Goal: Transaction & Acquisition: Download file/media

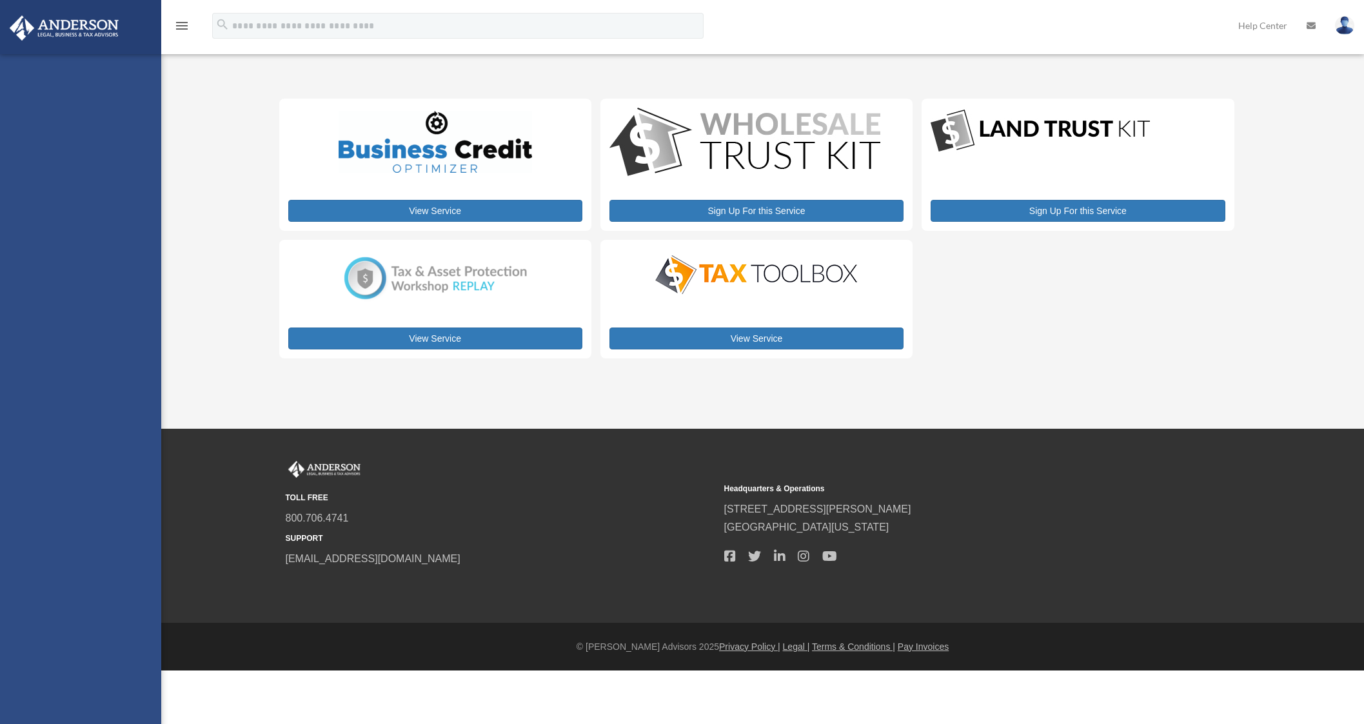
click at [182, 19] on icon "menu" at bounding box center [181, 25] width 15 height 15
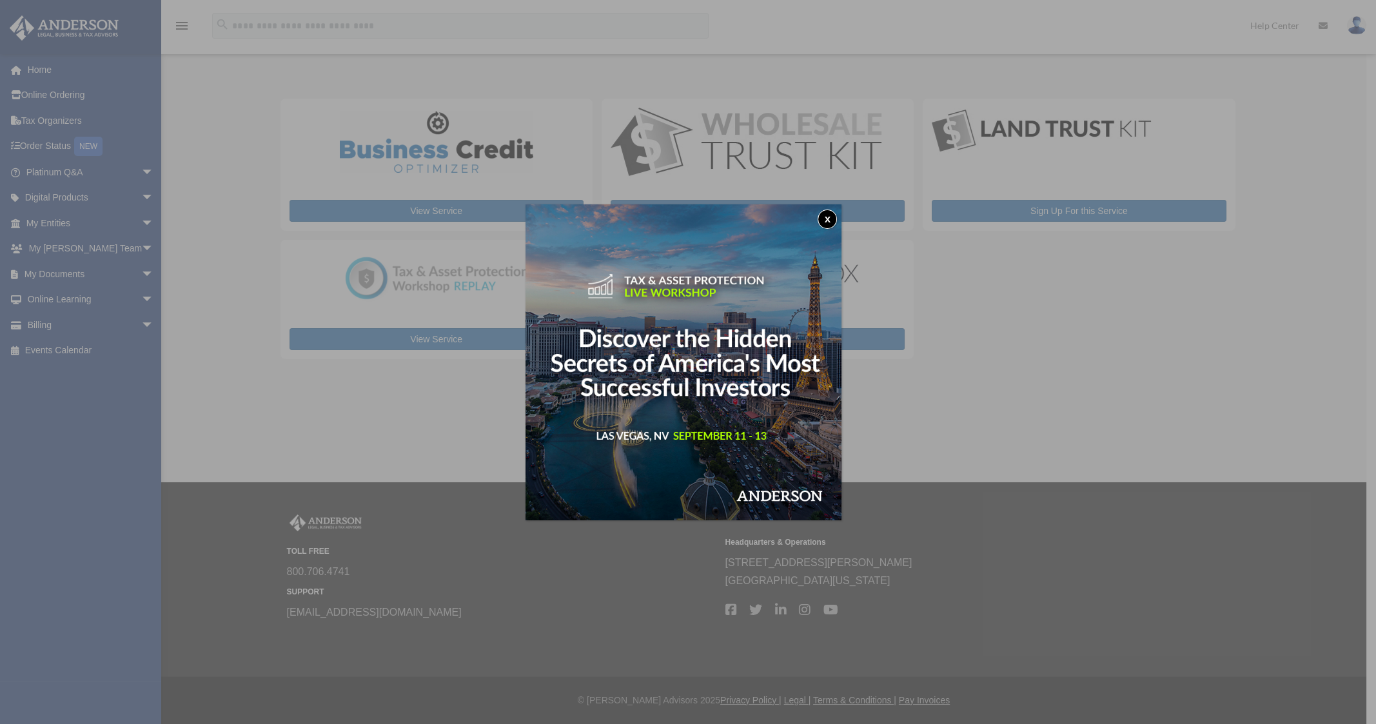
click at [834, 220] on button "x" at bounding box center [826, 219] width 19 height 19
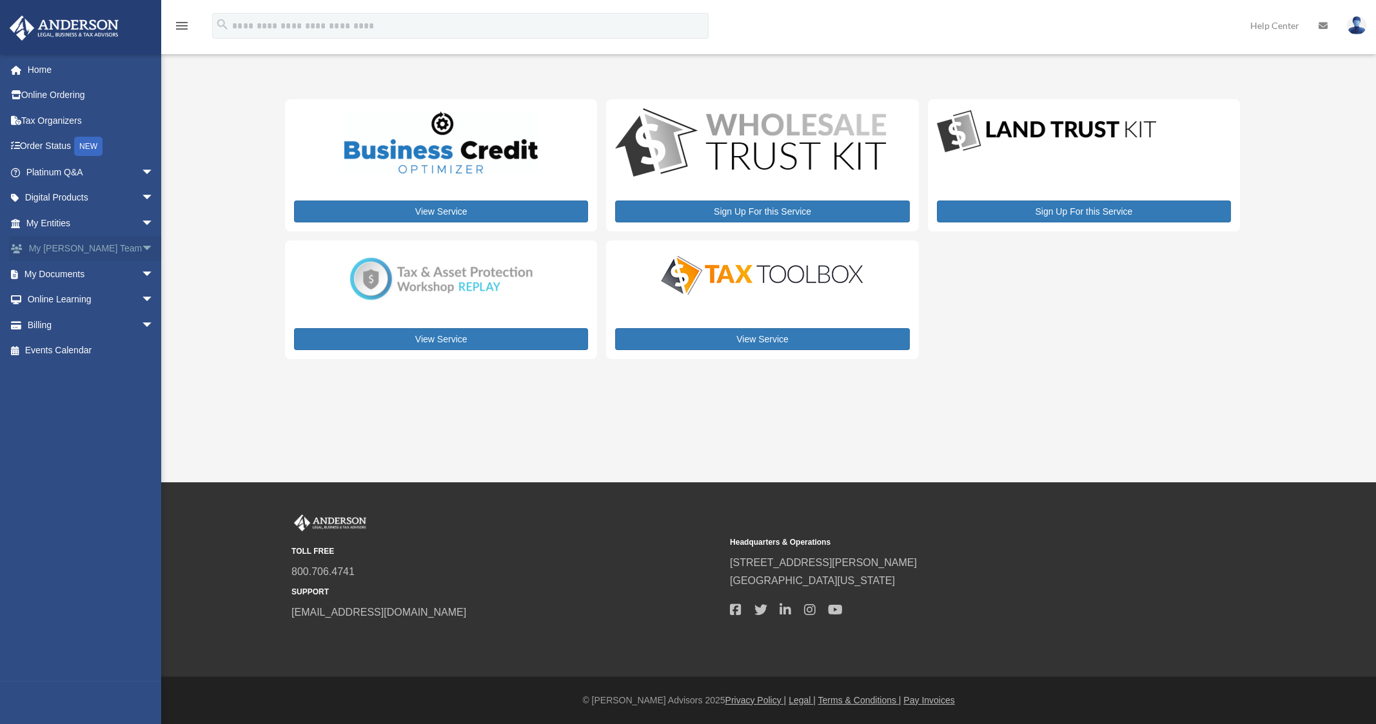
click at [142, 251] on span "arrow_drop_down" at bounding box center [154, 249] width 26 height 26
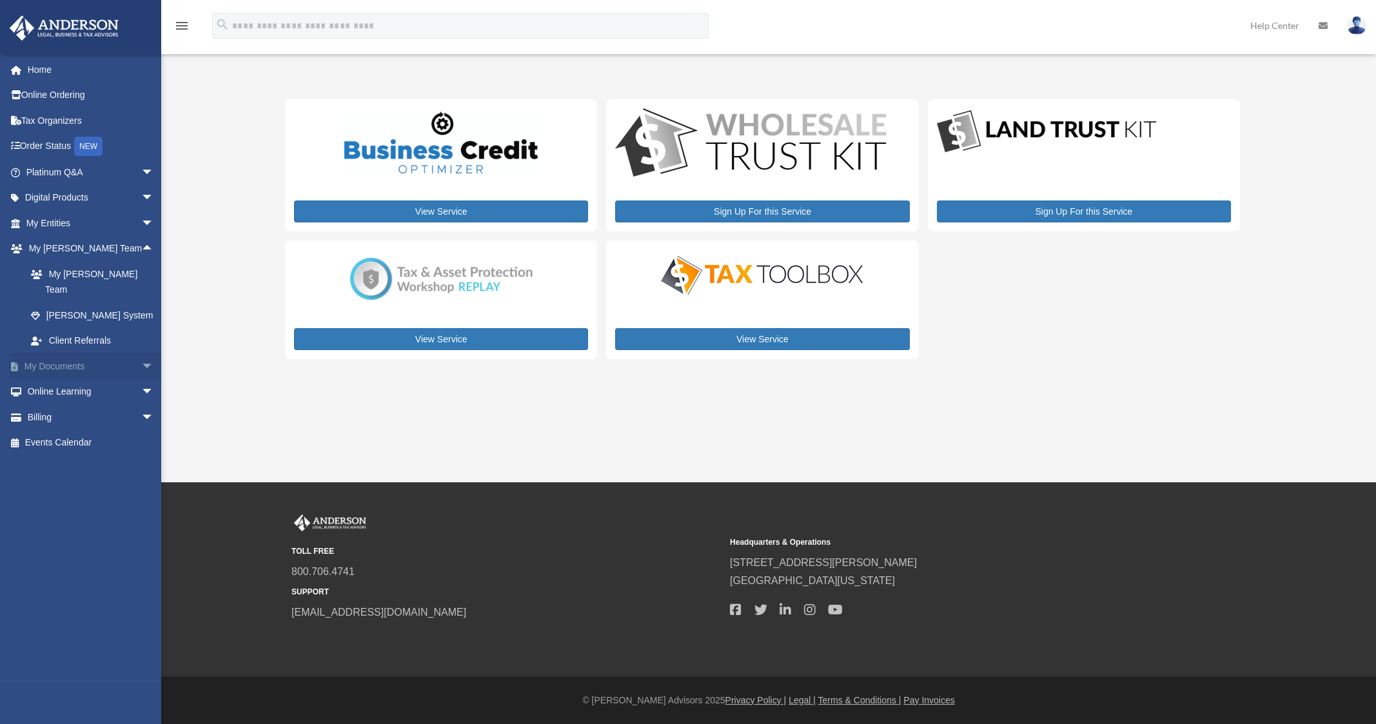
click at [141, 353] on span "arrow_drop_down" at bounding box center [154, 366] width 26 height 26
click at [54, 379] on link "Box" at bounding box center [95, 392] width 155 height 26
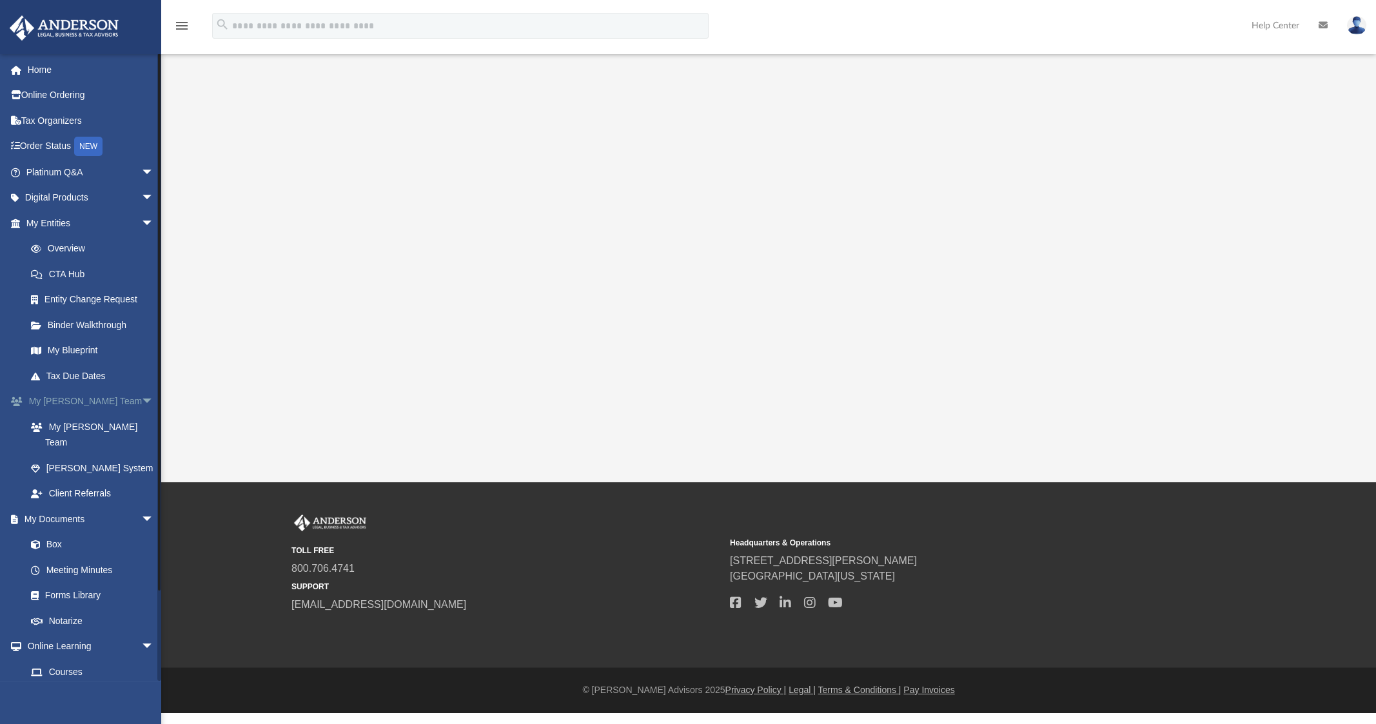
click at [141, 401] on span "arrow_drop_down" at bounding box center [154, 402] width 26 height 26
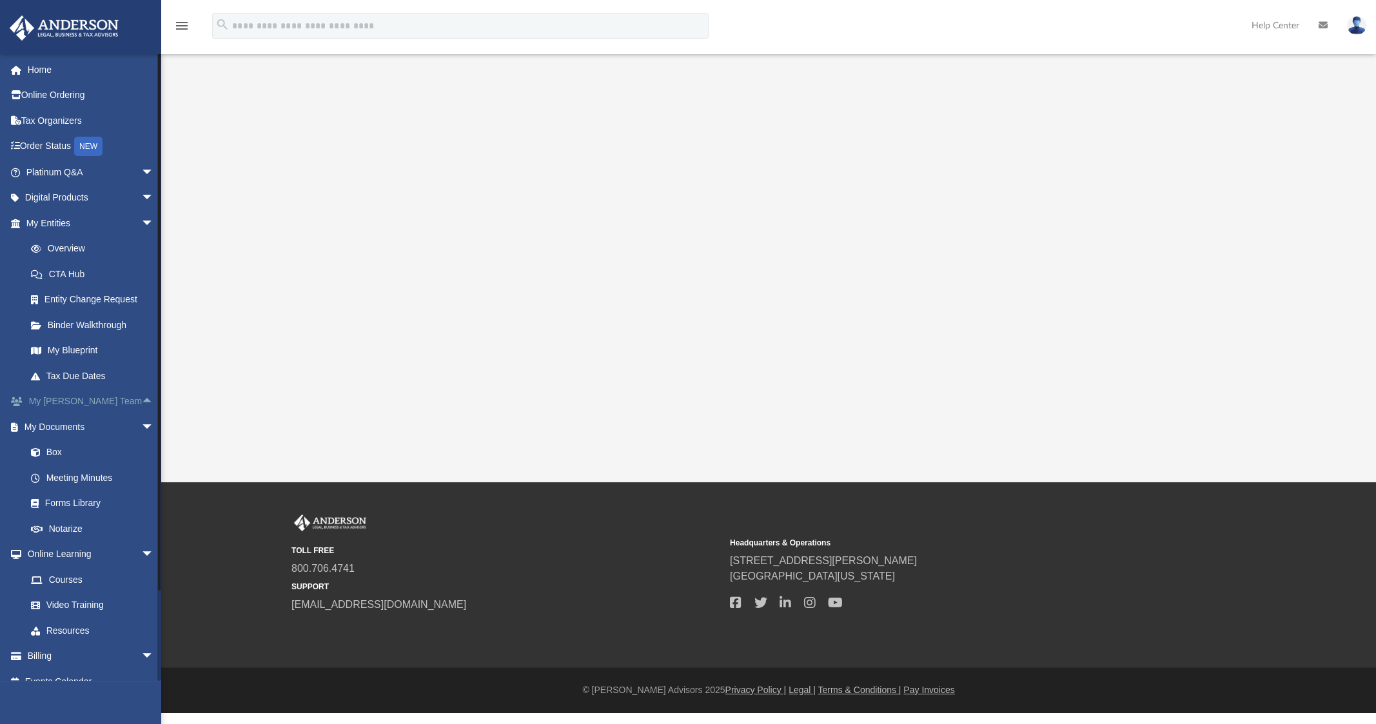
click at [141, 401] on span "arrow_drop_up" at bounding box center [154, 402] width 26 height 26
click at [55, 547] on link "Box" at bounding box center [95, 560] width 155 height 26
click at [54, 547] on link "Box" at bounding box center [95, 560] width 155 height 26
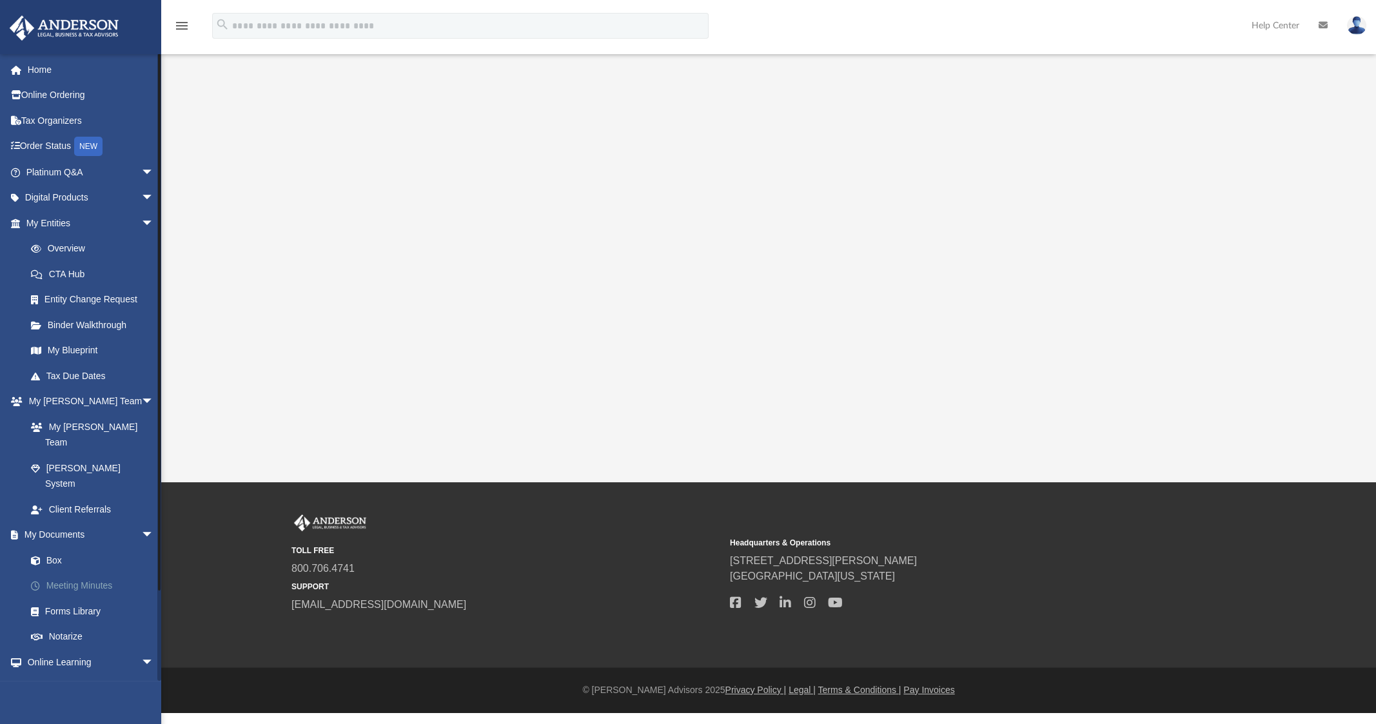
click at [80, 573] on link "Meeting Minutes" at bounding box center [95, 586] width 155 height 26
click at [57, 547] on link "Box" at bounding box center [95, 560] width 155 height 26
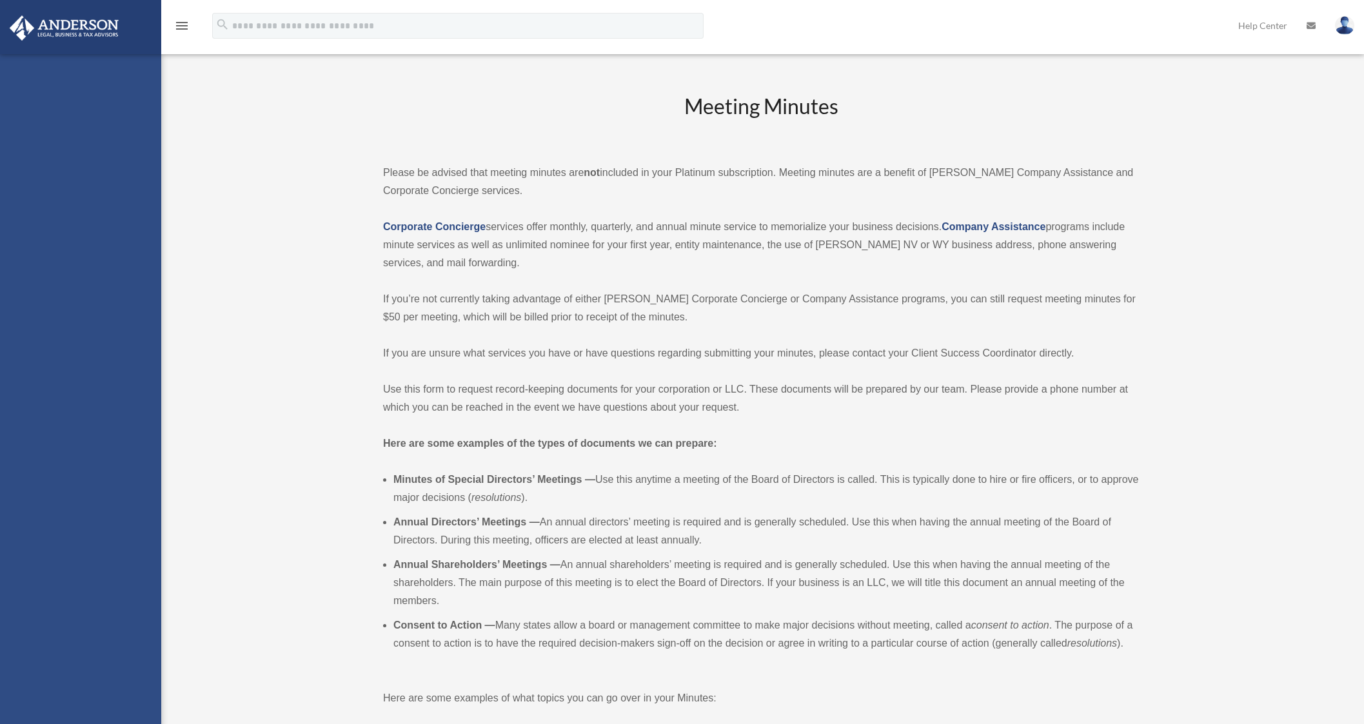
click at [678, 424] on div "Meeting Minutes Please be advised that meeting minutes are not included in your…" at bounding box center [761, 553] width 756 height 922
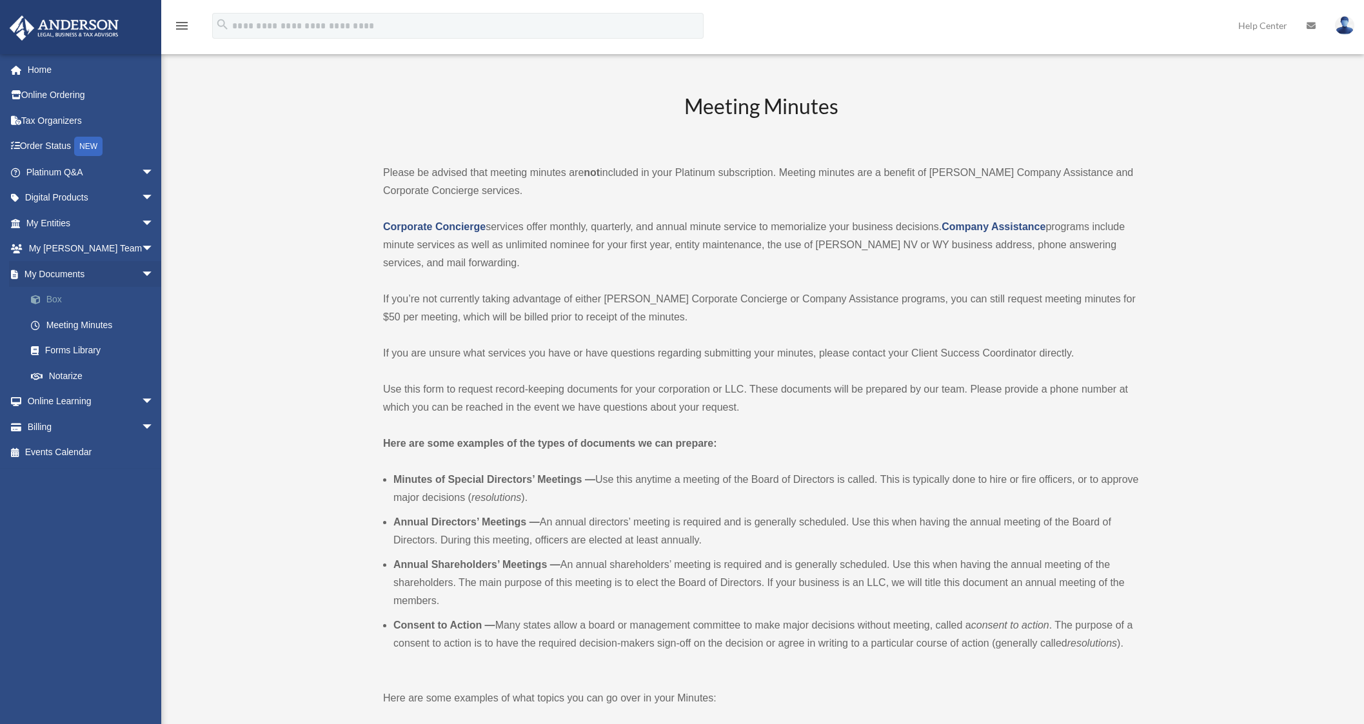
click at [54, 299] on link "Box" at bounding box center [95, 300] width 155 height 26
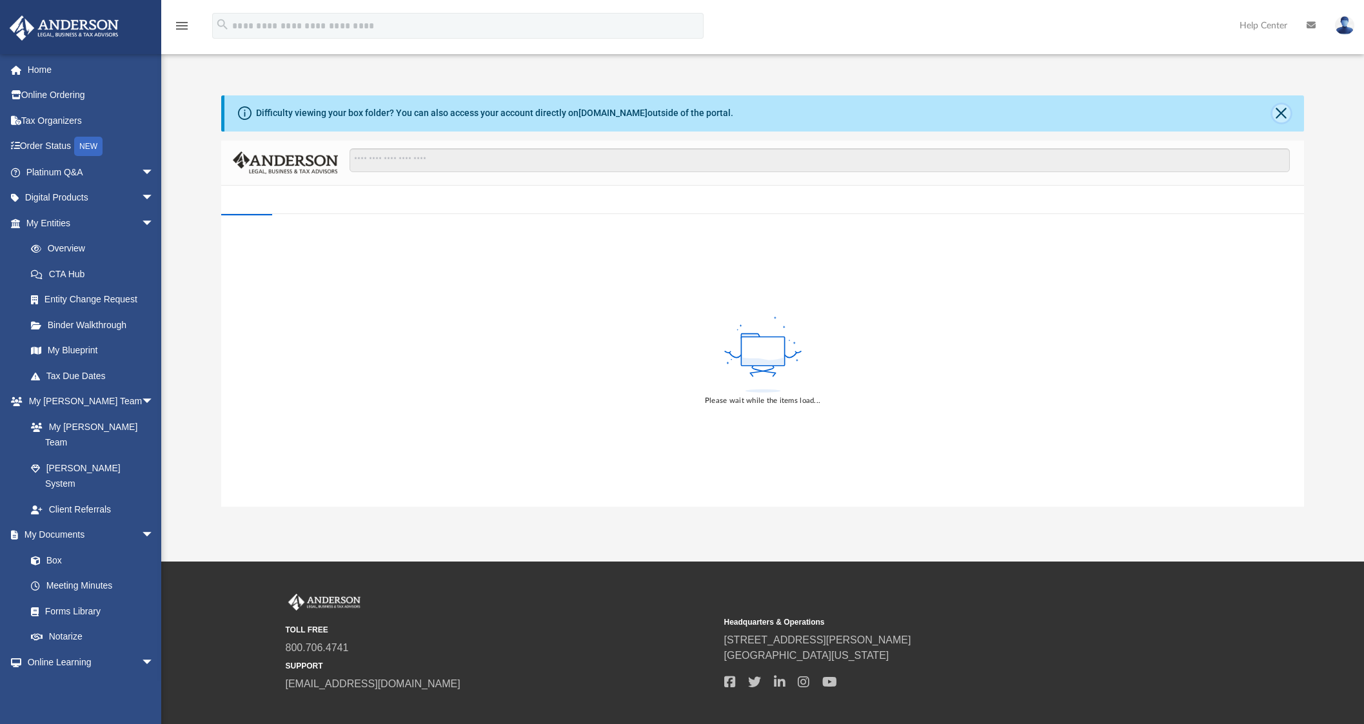
click at [1282, 119] on button "Close" at bounding box center [1281, 113] width 18 height 18
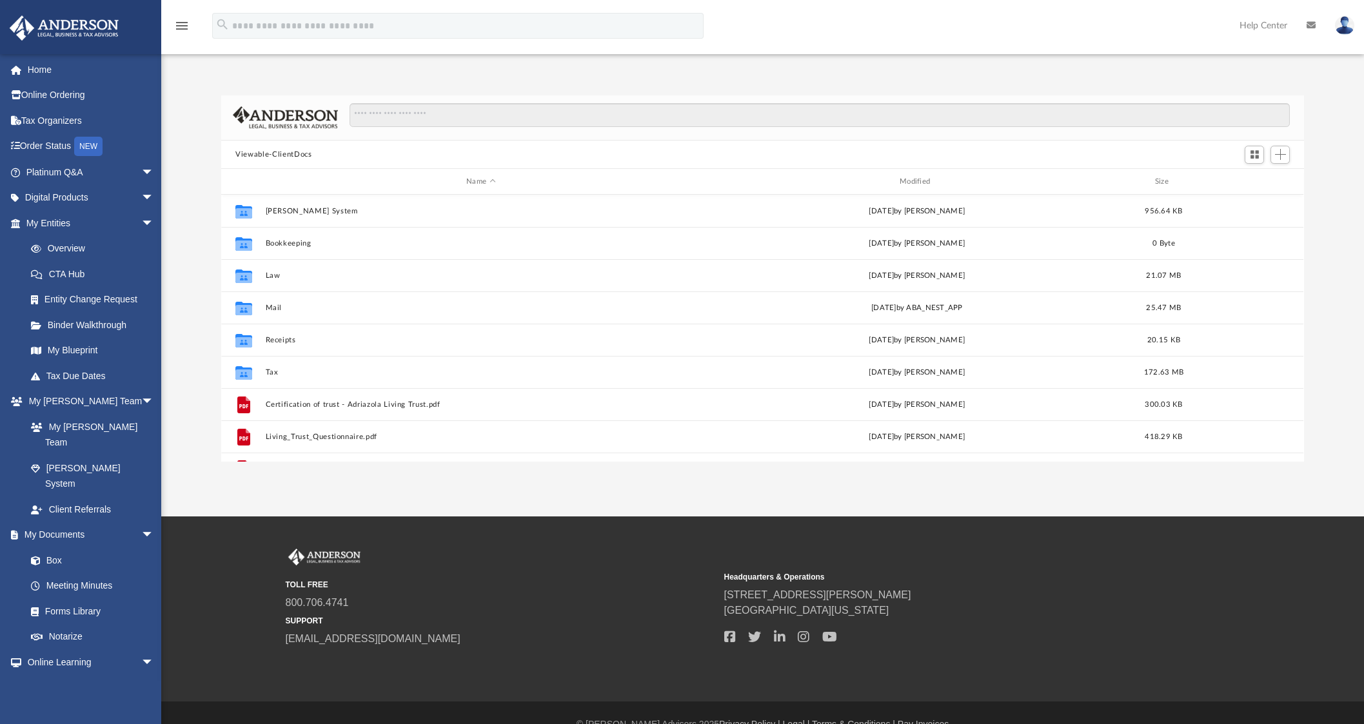
scroll to position [281, 1070]
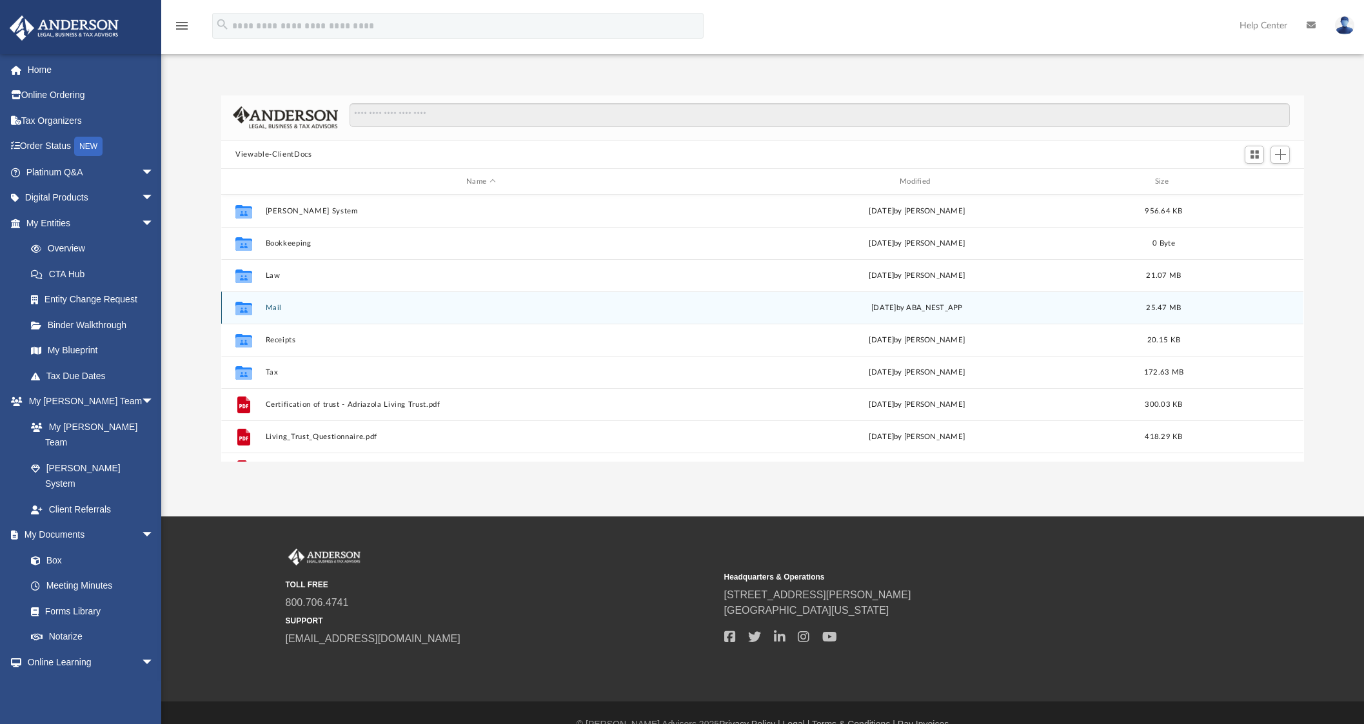
click at [280, 308] on button "Mail" at bounding box center [481, 308] width 431 height 8
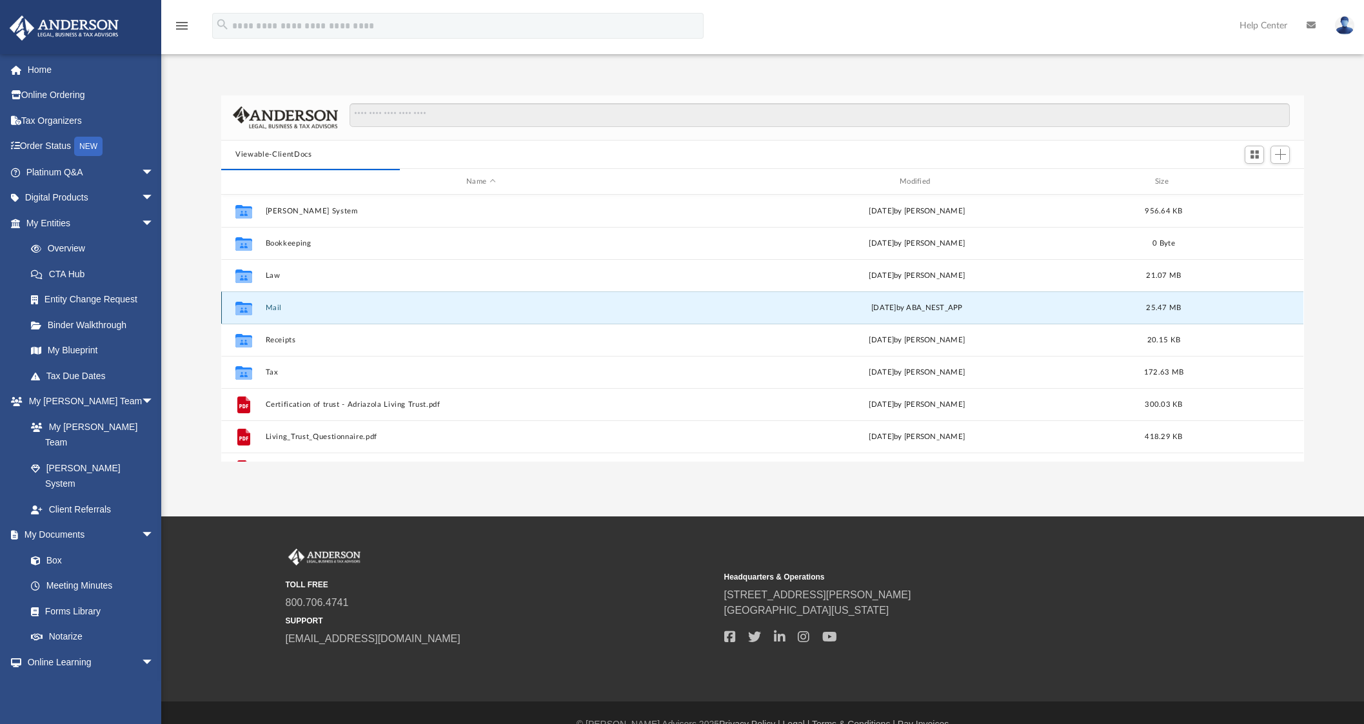
click at [280, 308] on button "Mail" at bounding box center [481, 308] width 431 height 8
click at [273, 308] on button "Mail" at bounding box center [481, 308] width 431 height 8
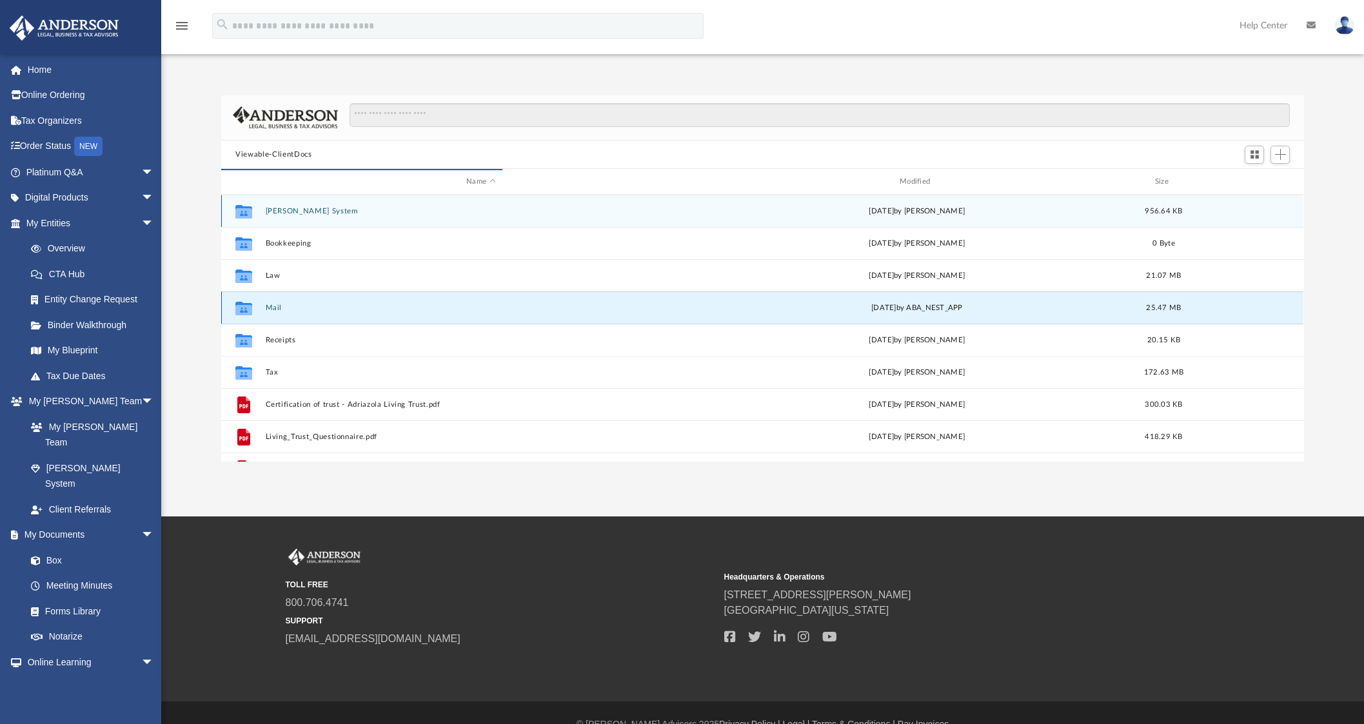
scroll to position [12, 12]
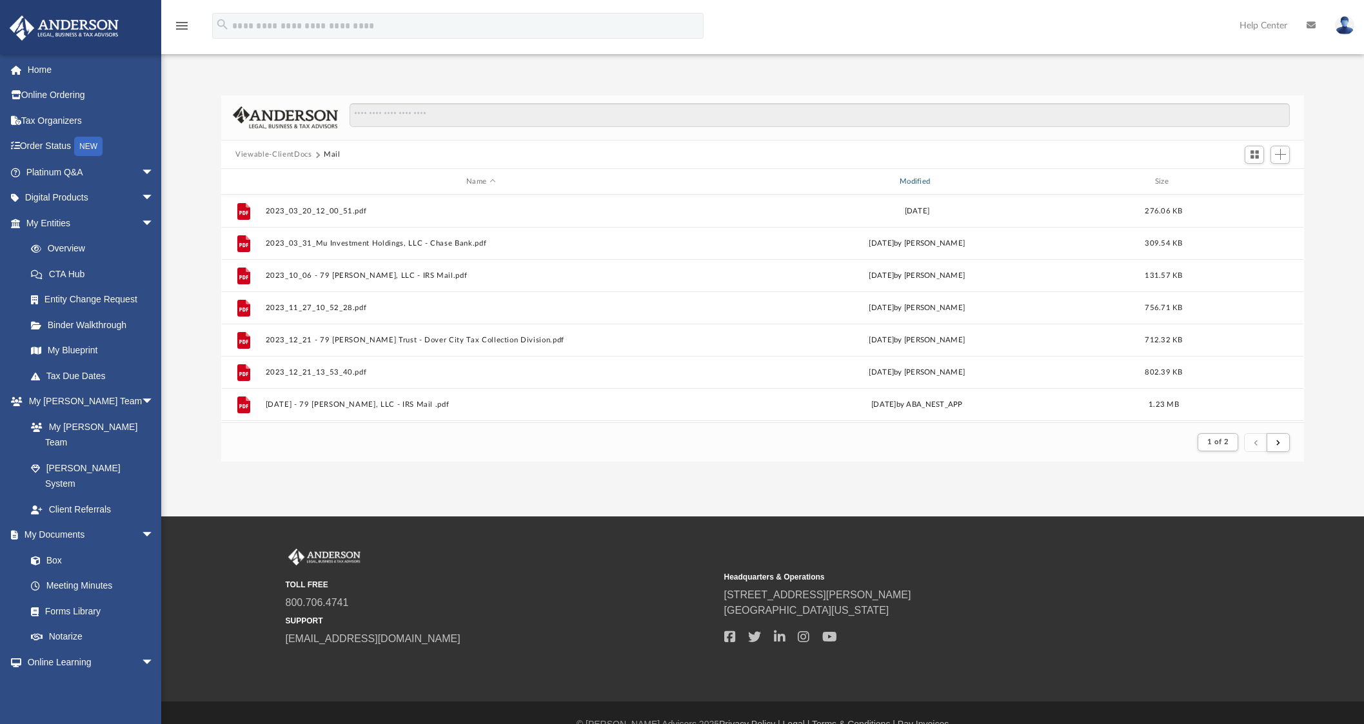
click at [894, 185] on div "Modified" at bounding box center [916, 182] width 431 height 12
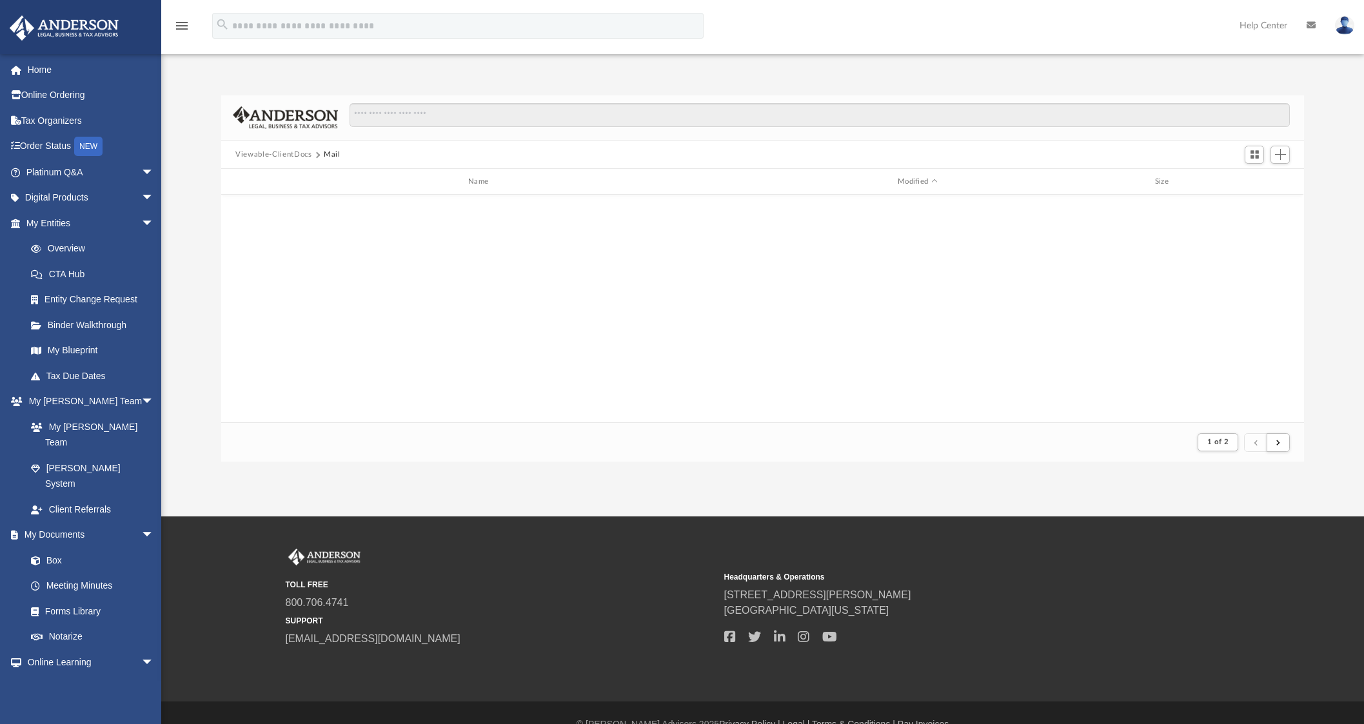
scroll to position [0, 0]
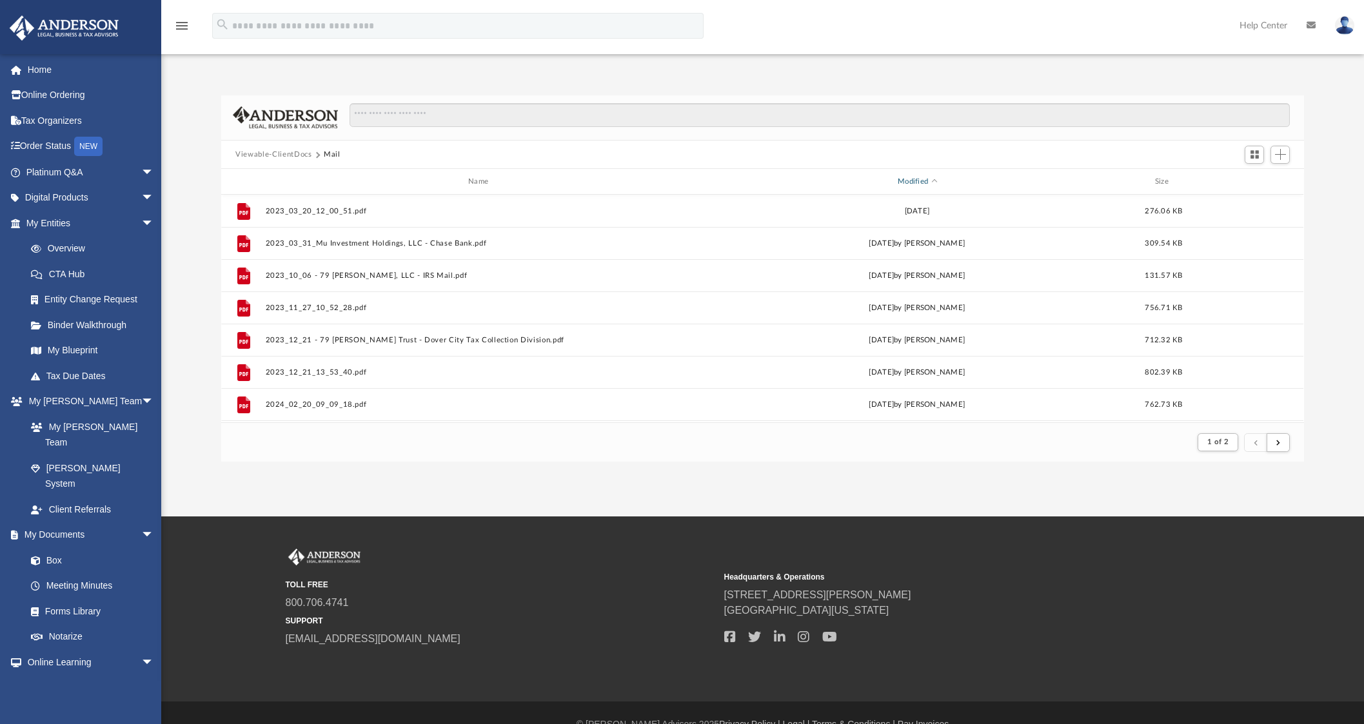
click at [930, 179] on div "Modified" at bounding box center [916, 182] width 431 height 12
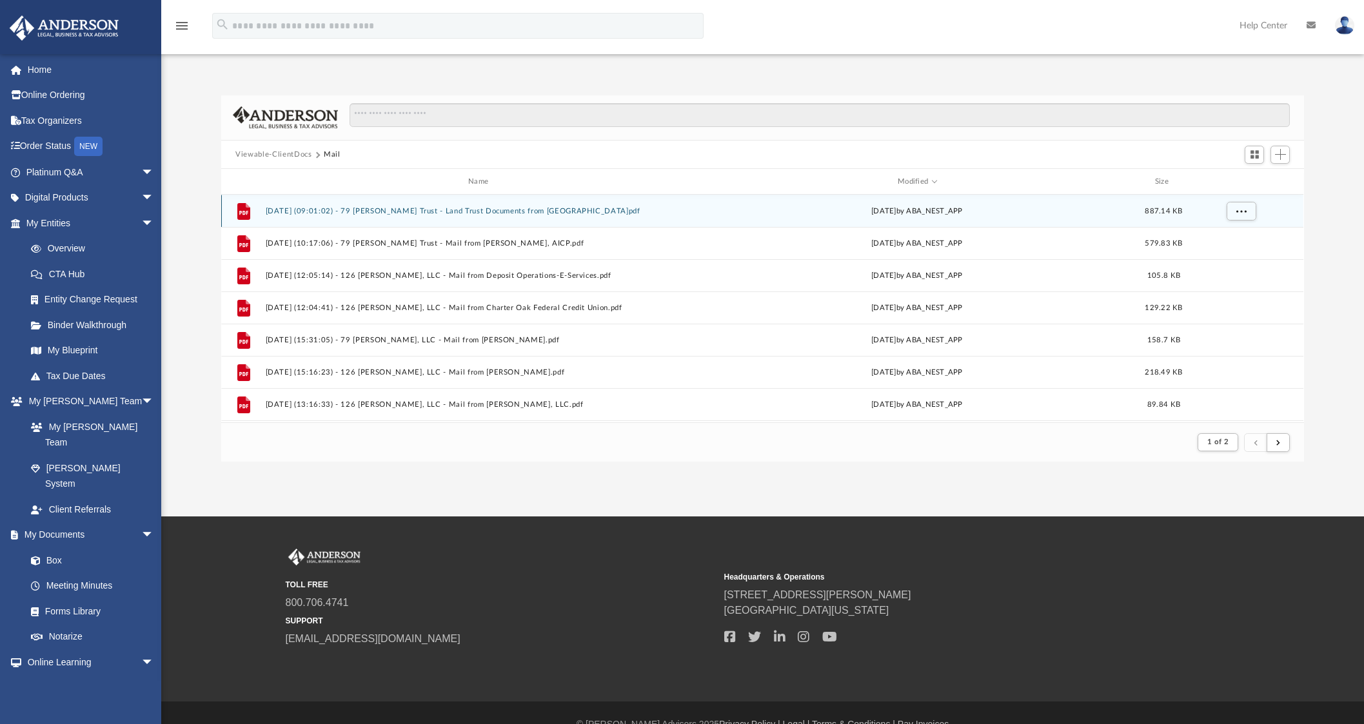
click at [557, 211] on button "[DATE] (09:01:02) - 79 [PERSON_NAME] Trust - Land Trust Documents from [GEOGRAP…" at bounding box center [481, 211] width 431 height 8
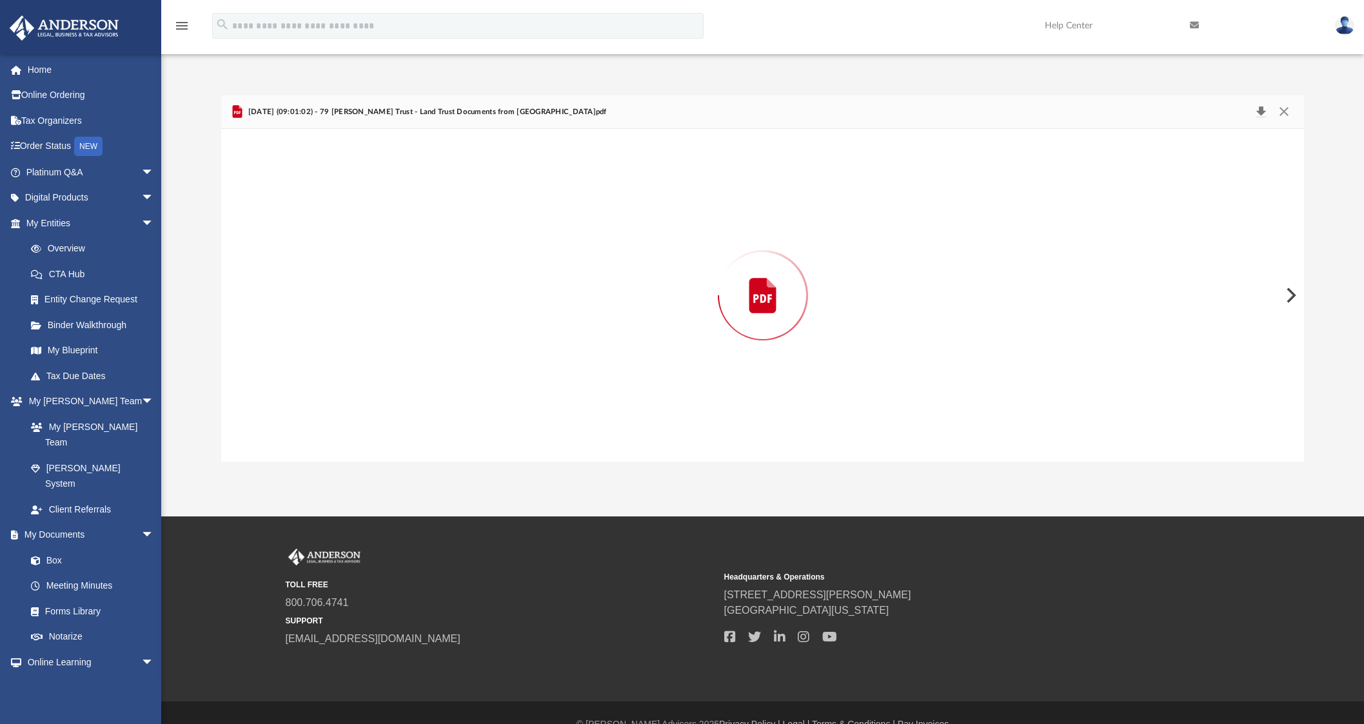
click at [1263, 109] on button "Download" at bounding box center [1260, 112] width 23 height 18
click at [878, 328] on div "Preview" at bounding box center [762, 295] width 1082 height 333
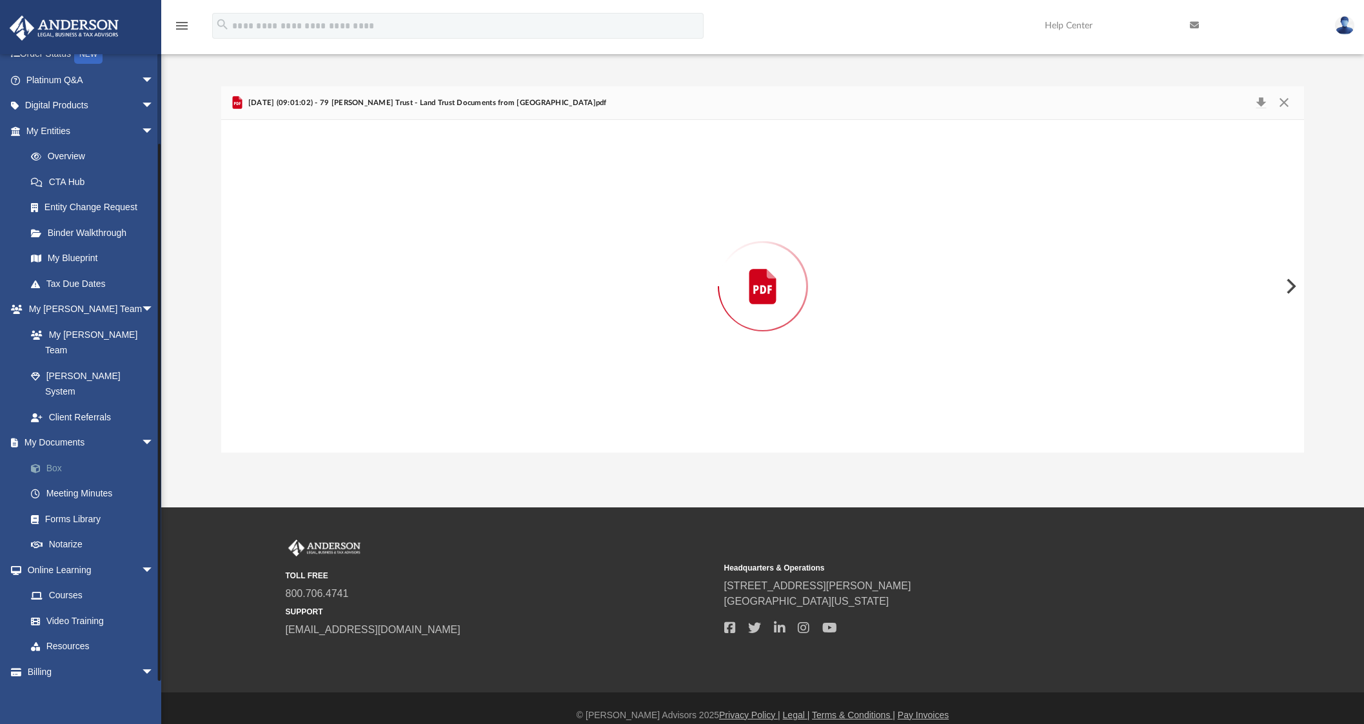
scroll to position [23, 0]
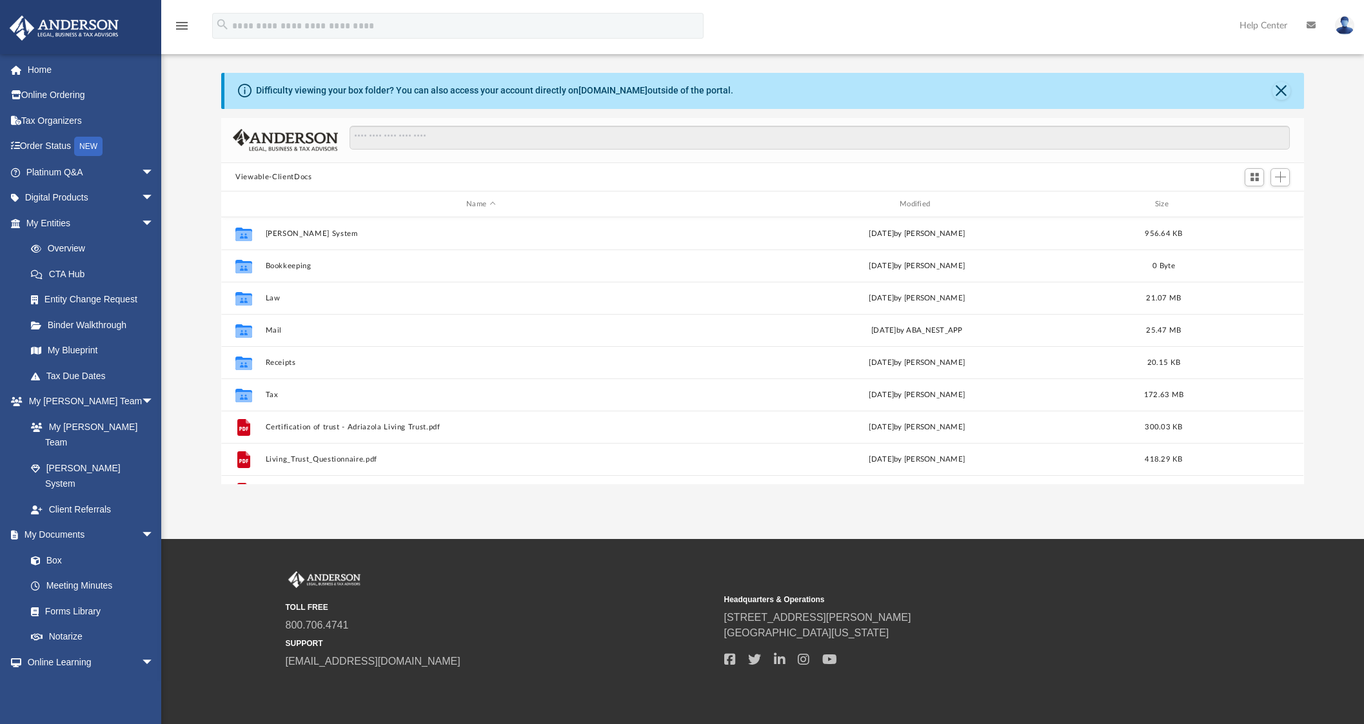
scroll to position [281, 1070]
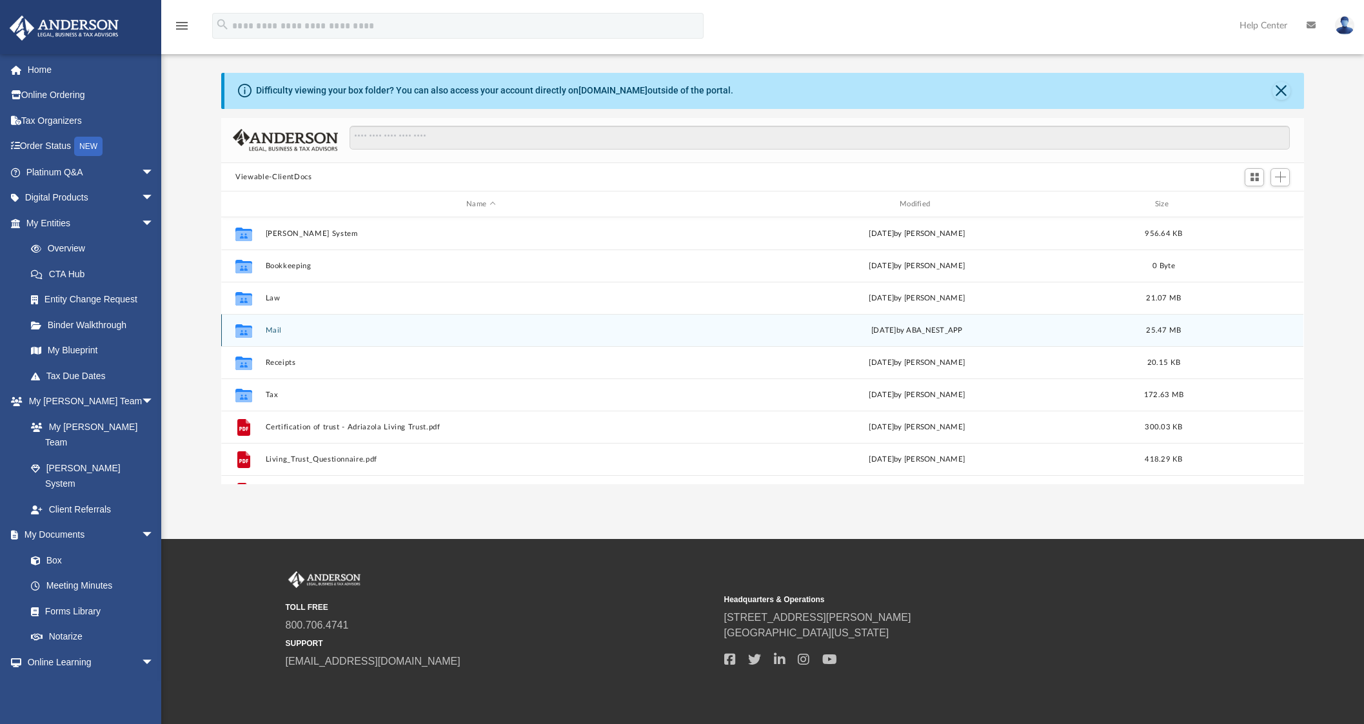
click at [248, 328] on icon "grid" at bounding box center [243, 333] width 17 height 10
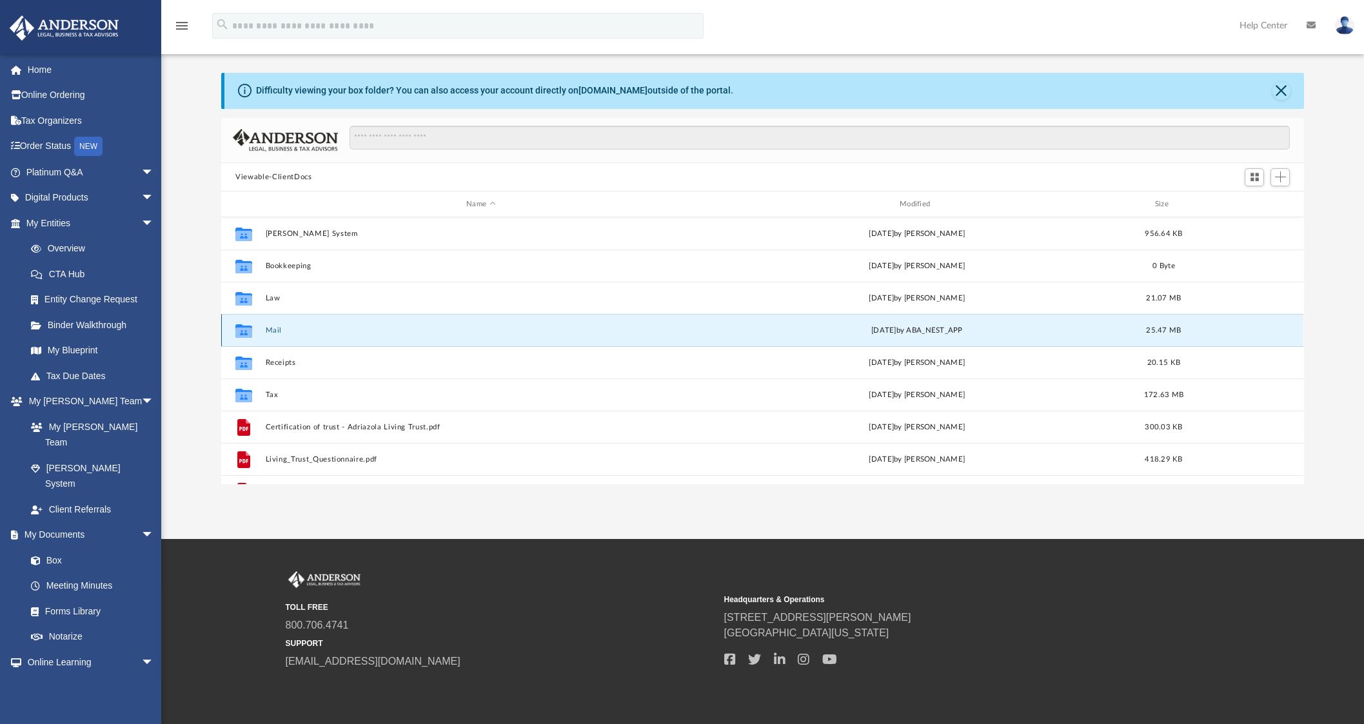
click at [257, 328] on div "Collaborated Folder" at bounding box center [244, 330] width 32 height 21
click at [272, 327] on button "Mail" at bounding box center [481, 330] width 431 height 8
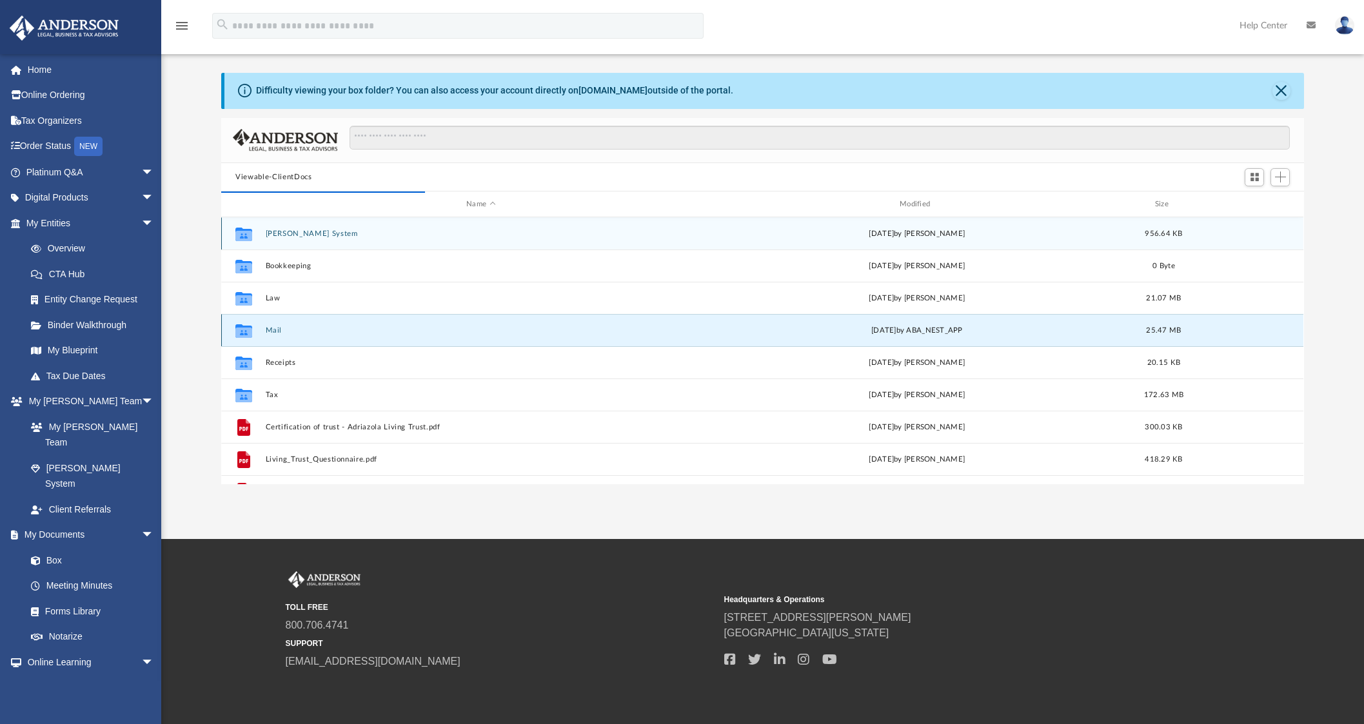
scroll to position [12, 12]
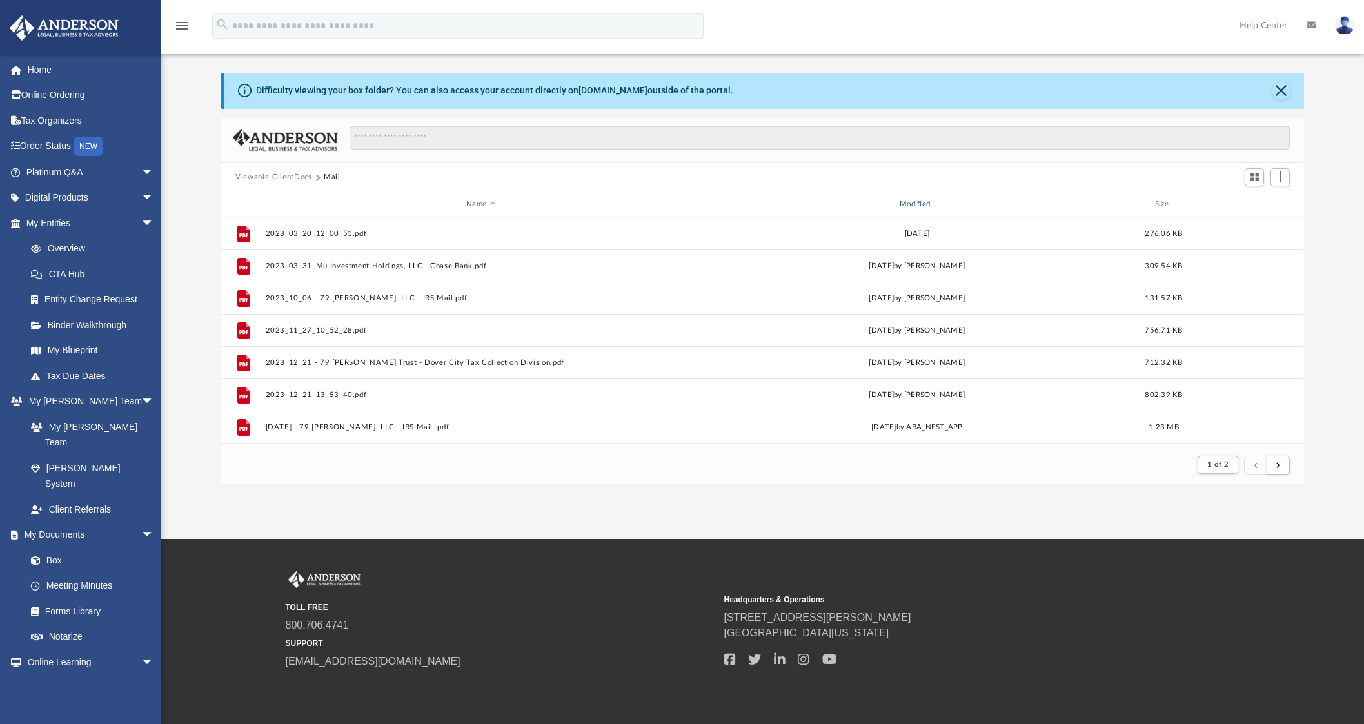
click at [915, 199] on div "Modified" at bounding box center [916, 205] width 431 height 12
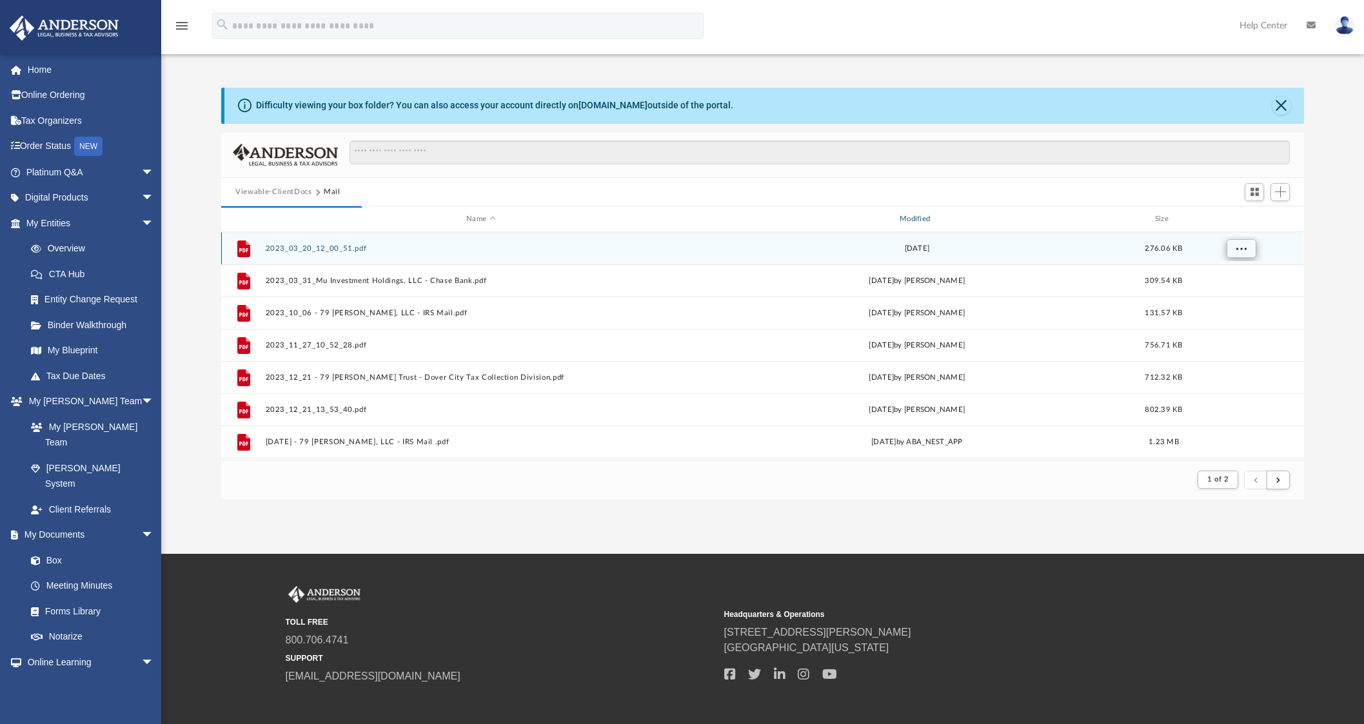
scroll to position [0, 0]
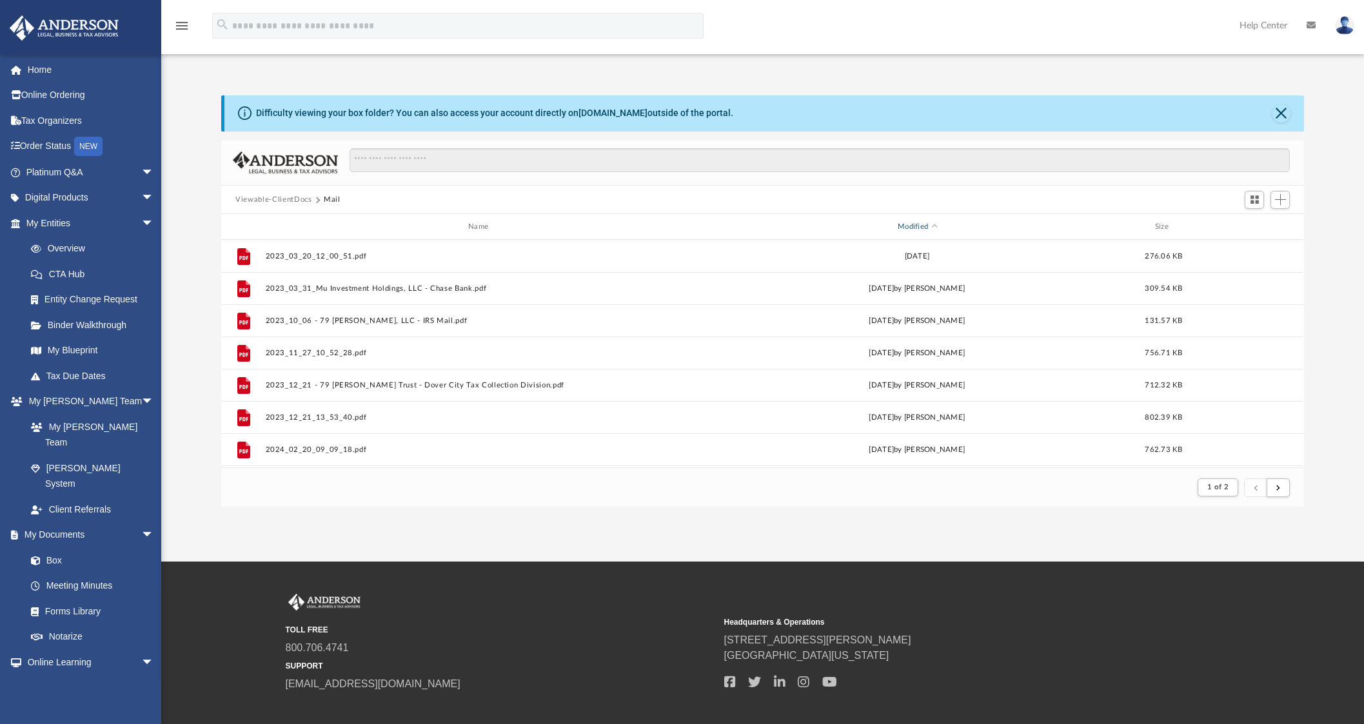
click at [916, 228] on div "Modified" at bounding box center [916, 227] width 431 height 12
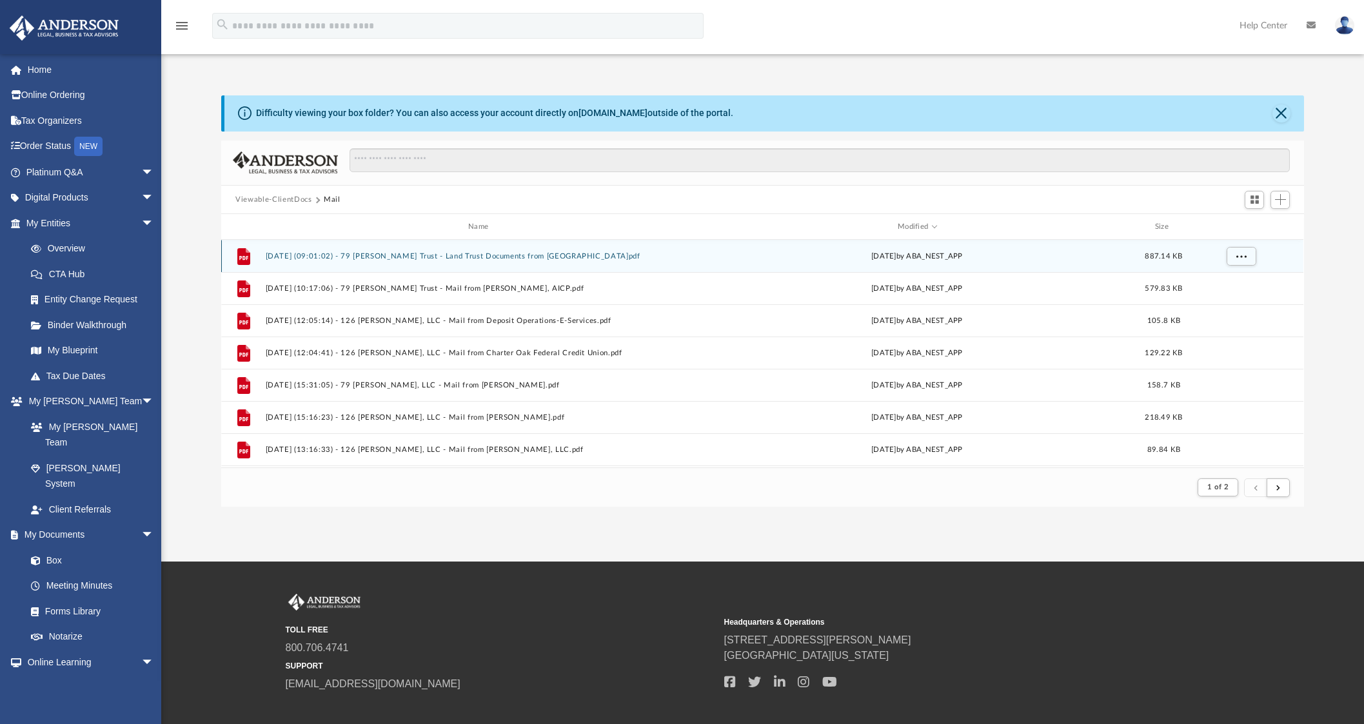
click at [543, 256] on button "[DATE] (09:01:02) - 79 [PERSON_NAME] Trust - Land Trust Documents from [GEOGRAP…" at bounding box center [481, 256] width 431 height 8
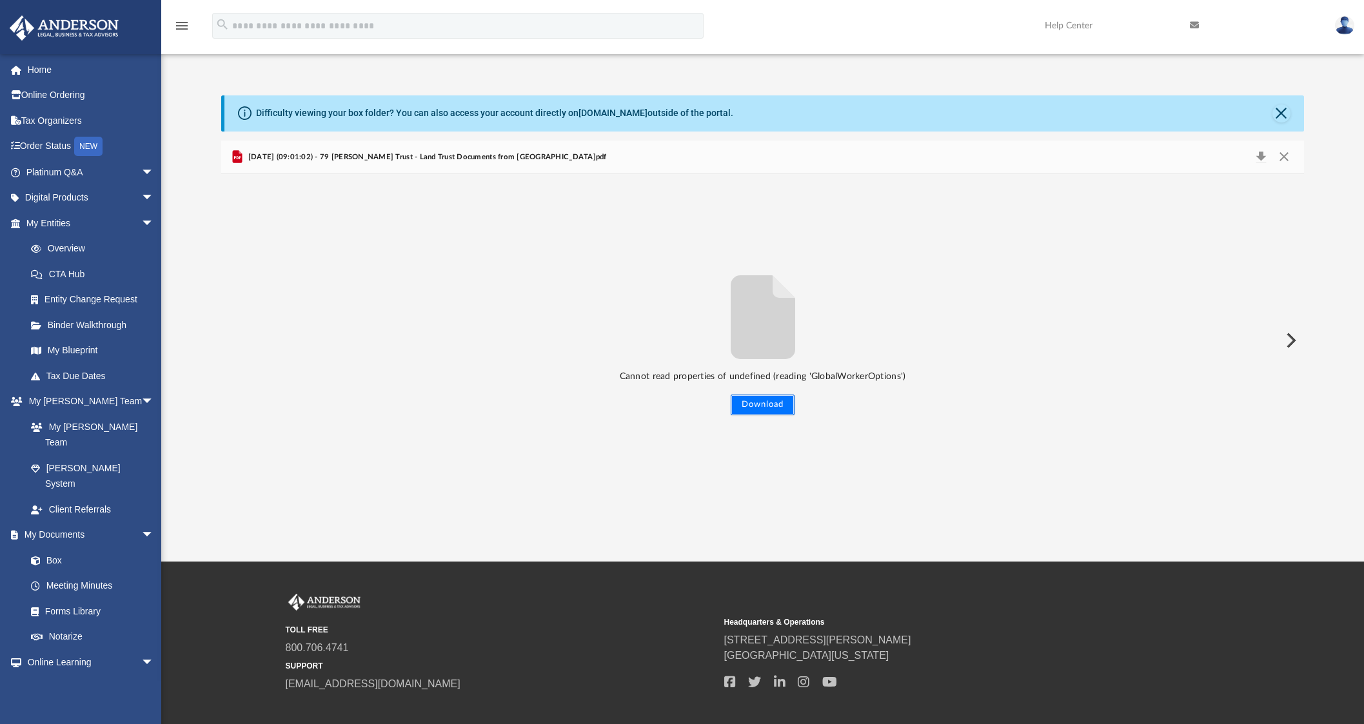
click at [753, 406] on button "Download" at bounding box center [762, 405] width 64 height 21
click at [277, 155] on span "[DATE] (09:01:02) - 79 [PERSON_NAME] Trust - Land Trust Documents from [GEOGRAP…" at bounding box center [425, 158] width 361 height 12
click at [1282, 155] on button "Close" at bounding box center [1282, 157] width 23 height 18
